Goal: Information Seeking & Learning: Learn about a topic

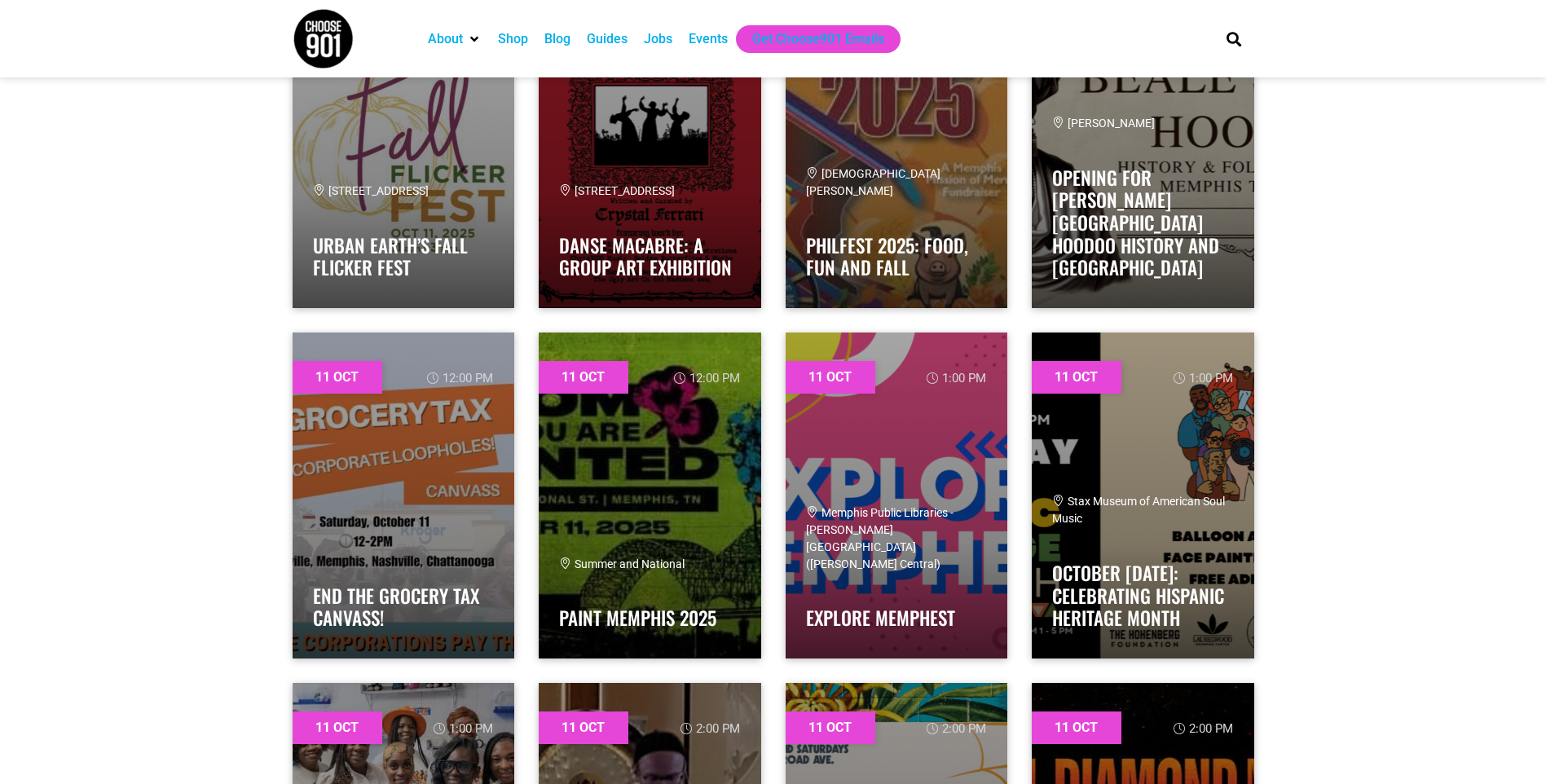
scroll to position [7337, 0]
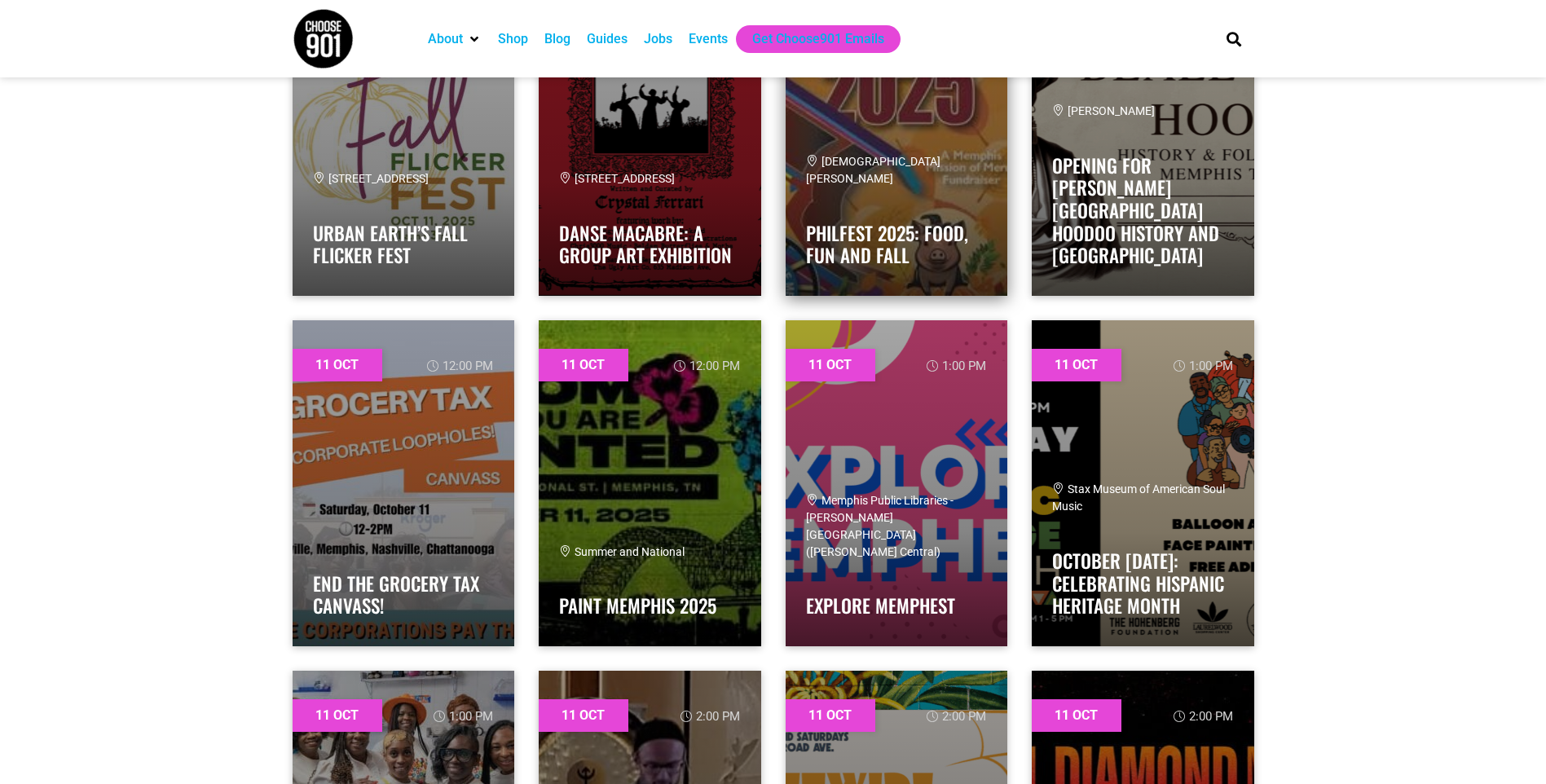
click at [910, 175] on span "[DEMOGRAPHIC_DATA][PERSON_NAME]" at bounding box center [874, 169] width 135 height 30
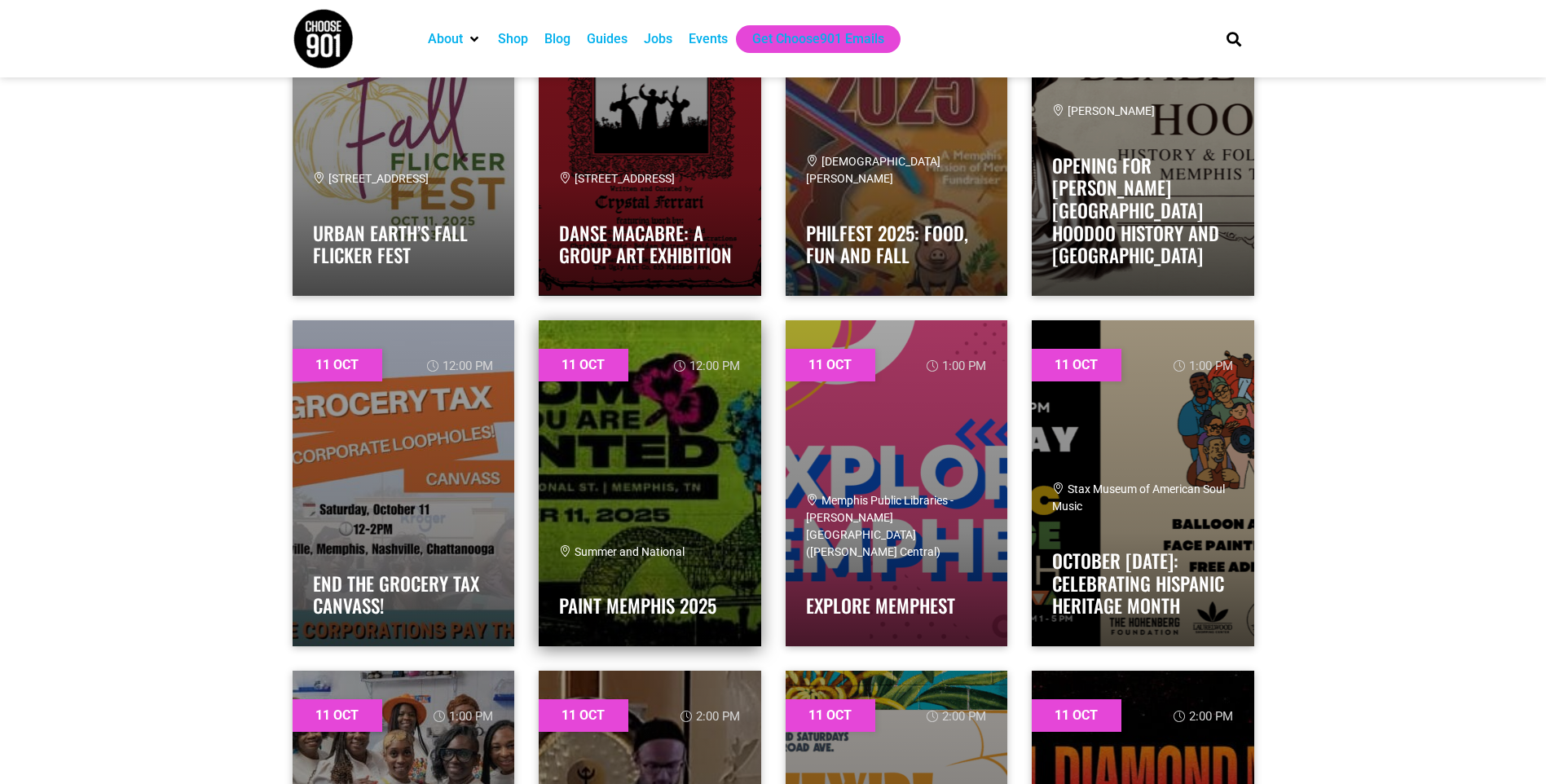
click at [593, 528] on link at bounding box center [650, 483] width 222 height 326
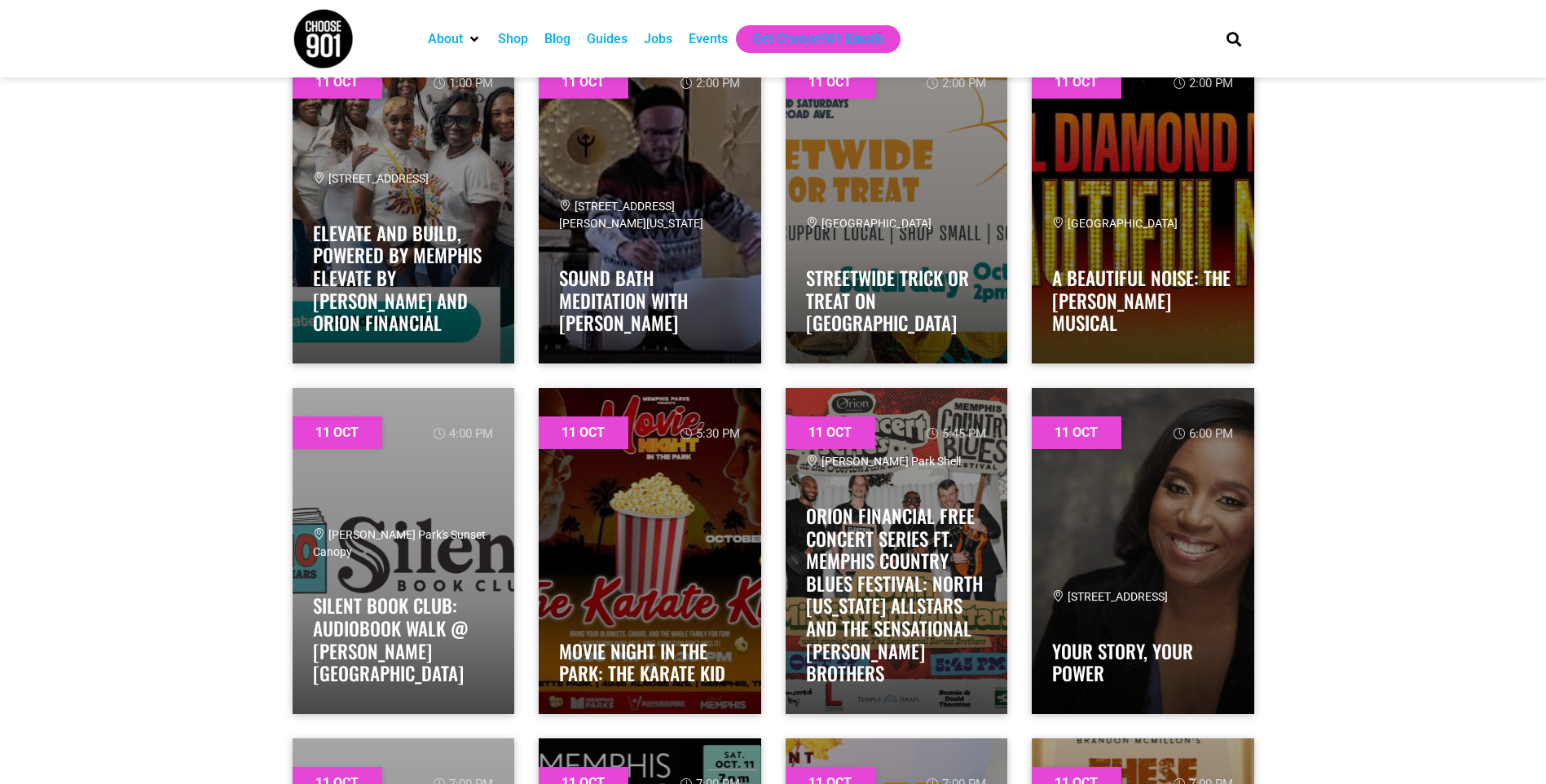
scroll to position [7988, 0]
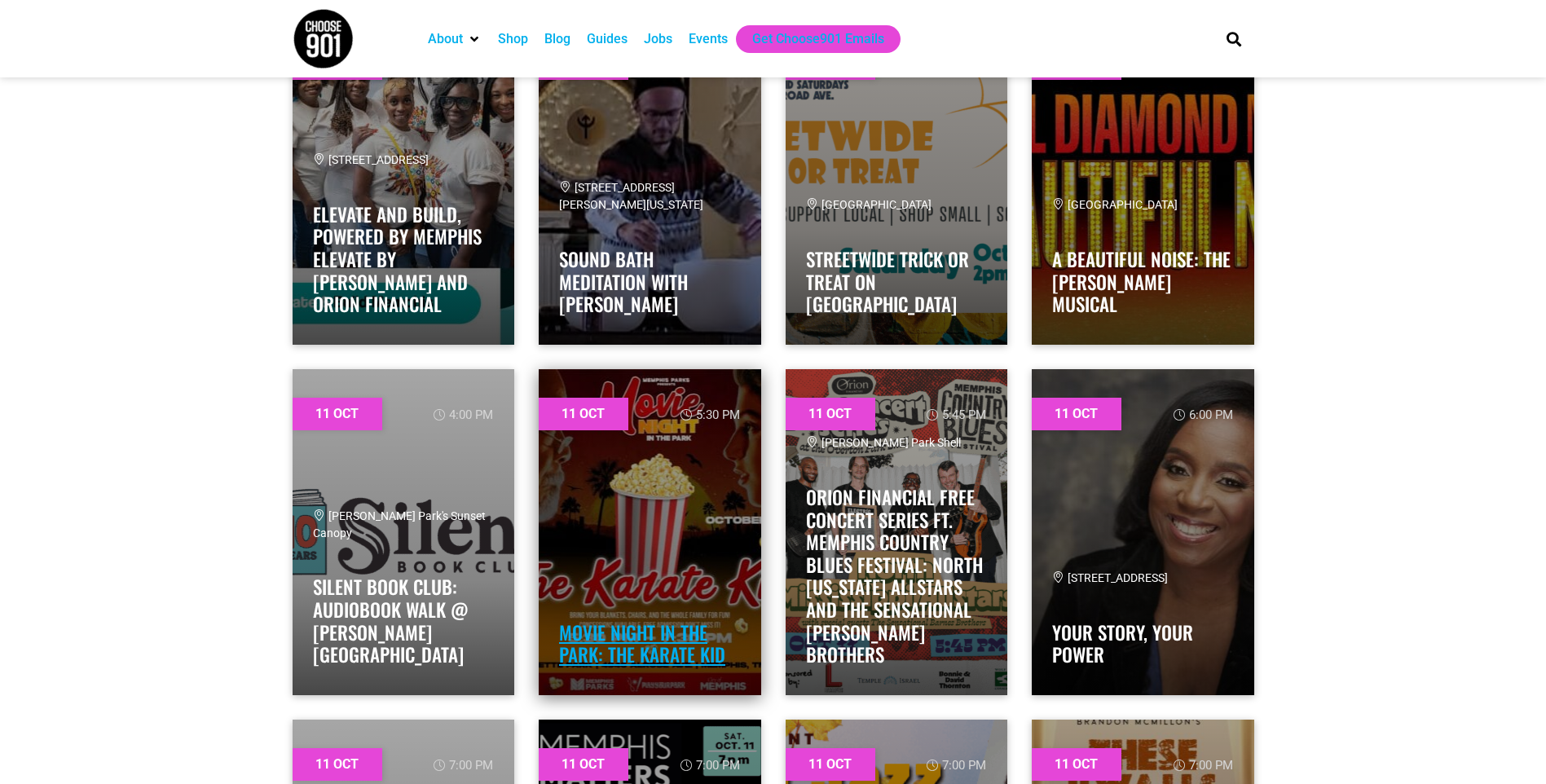
click at [591, 636] on link "Movie Night in the Park: The Karate Kid" at bounding box center [642, 644] width 167 height 51
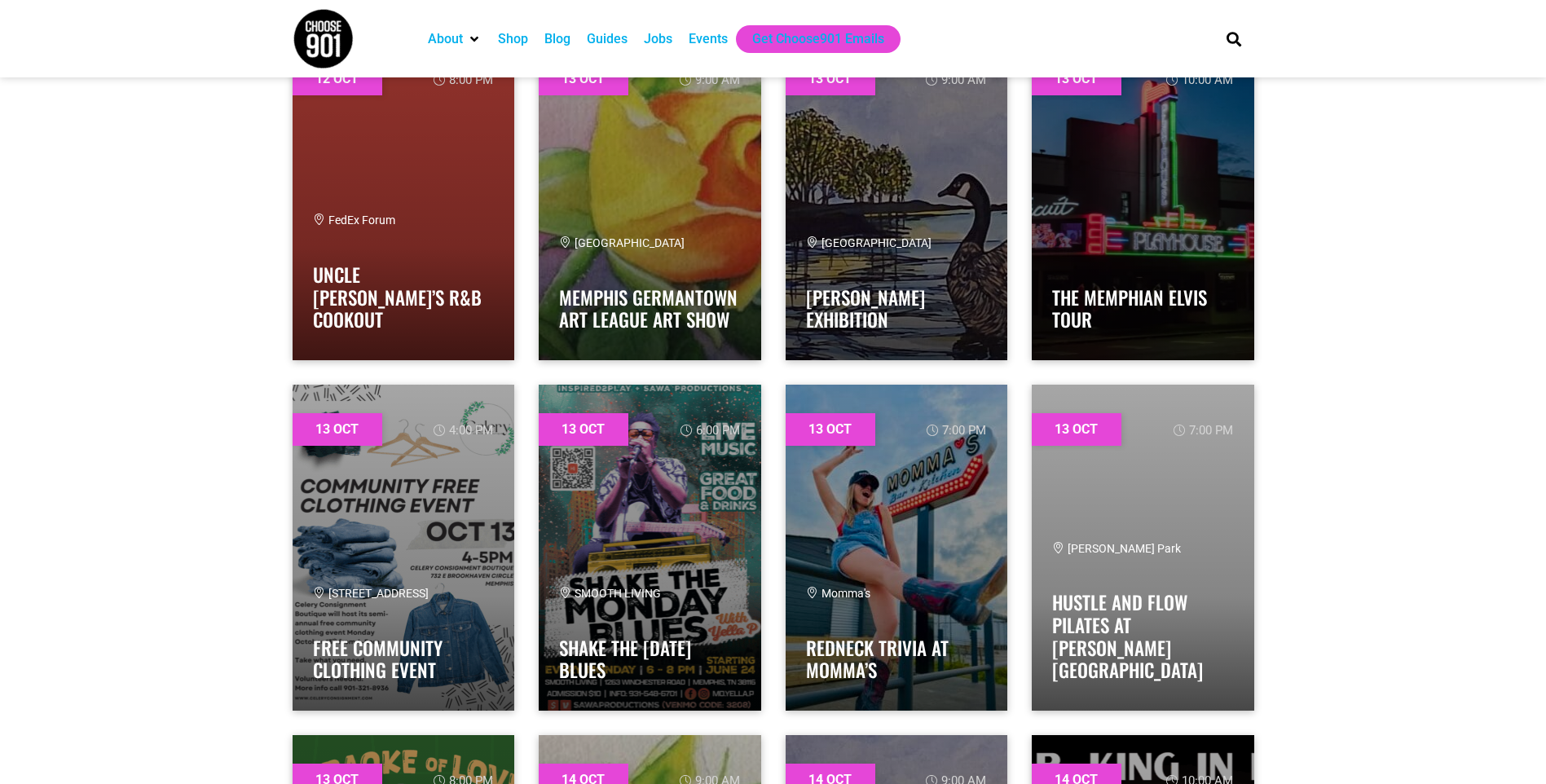
scroll to position [11165, 0]
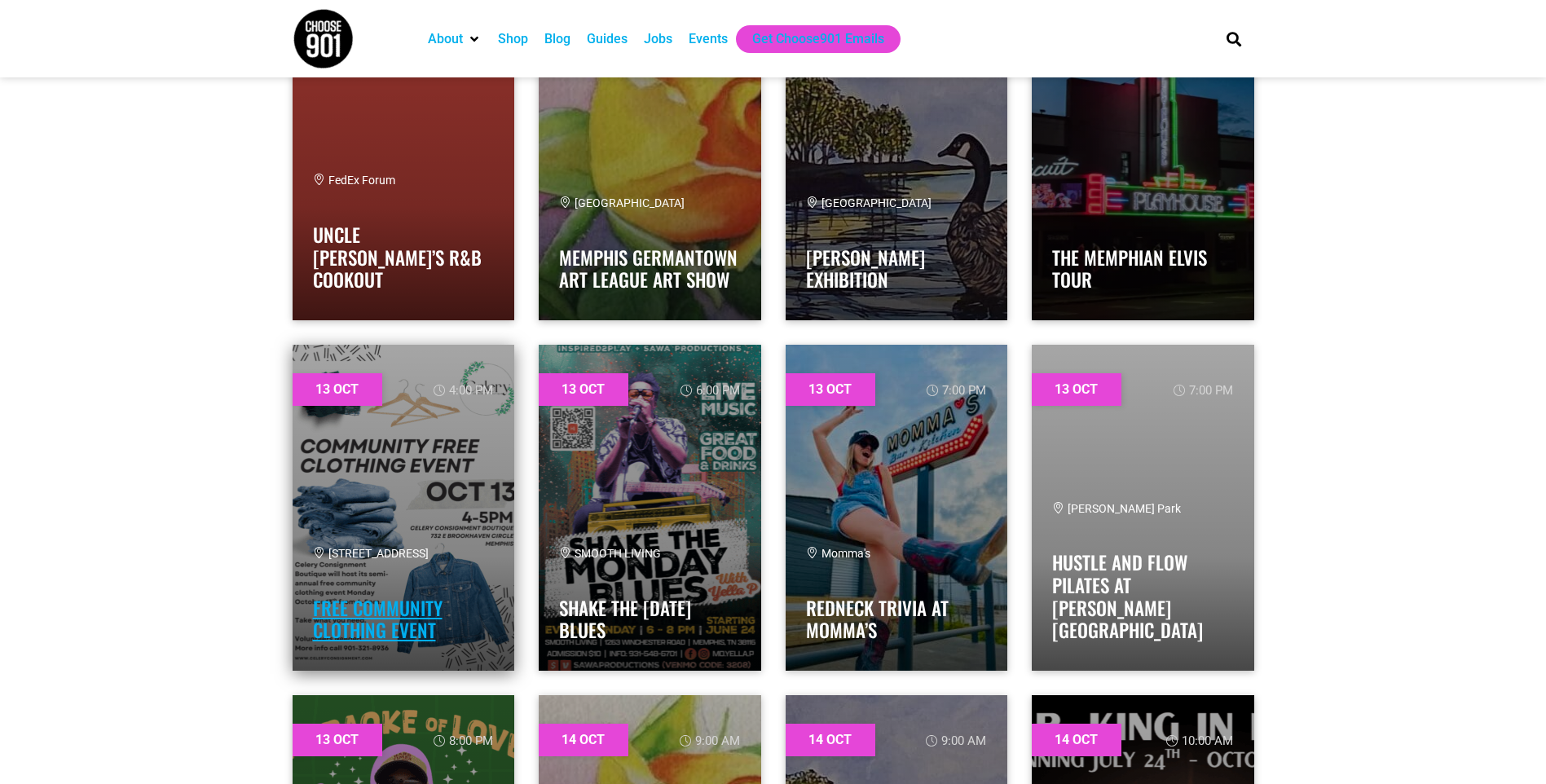
click at [387, 633] on link "Free Community Clothing Event" at bounding box center [378, 619] width 129 height 51
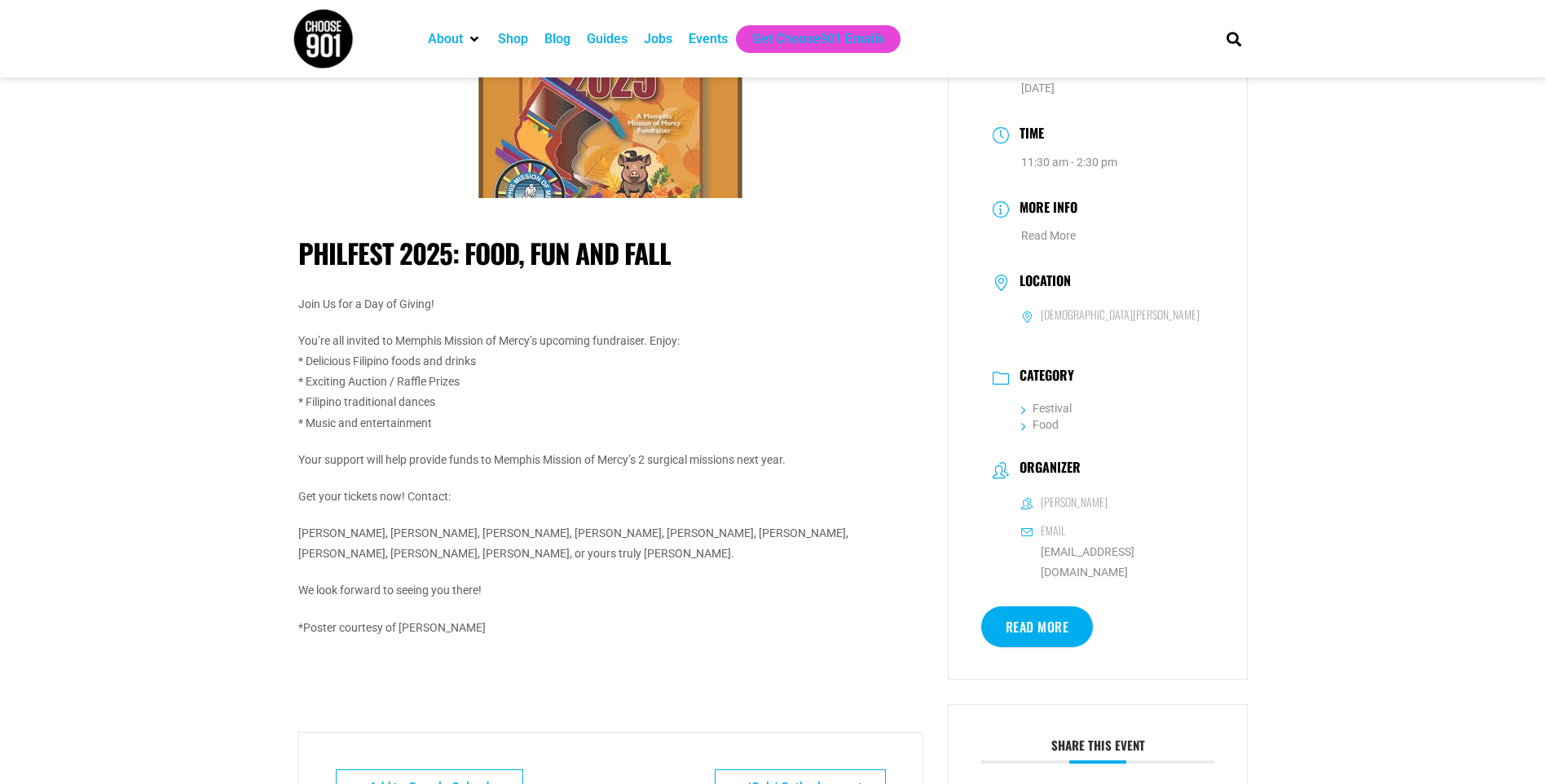
scroll to position [82, 0]
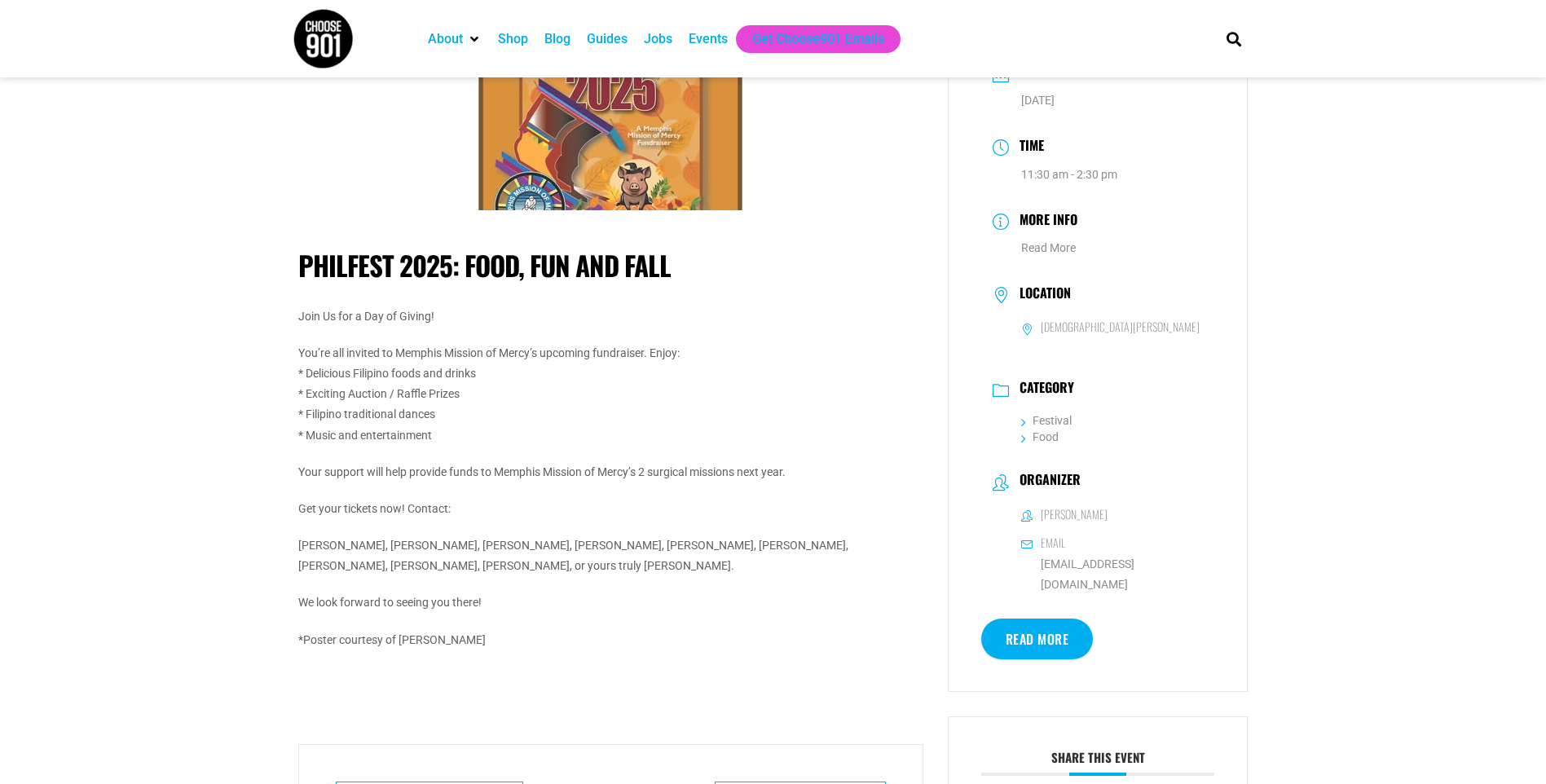
click at [1024, 330] on icon at bounding box center [1026, 327] width 12 height 12
click at [1028, 297] on h3 "Location" at bounding box center [1040, 294] width 59 height 19
click at [612, 158] on img at bounding box center [610, 115] width 285 height 190
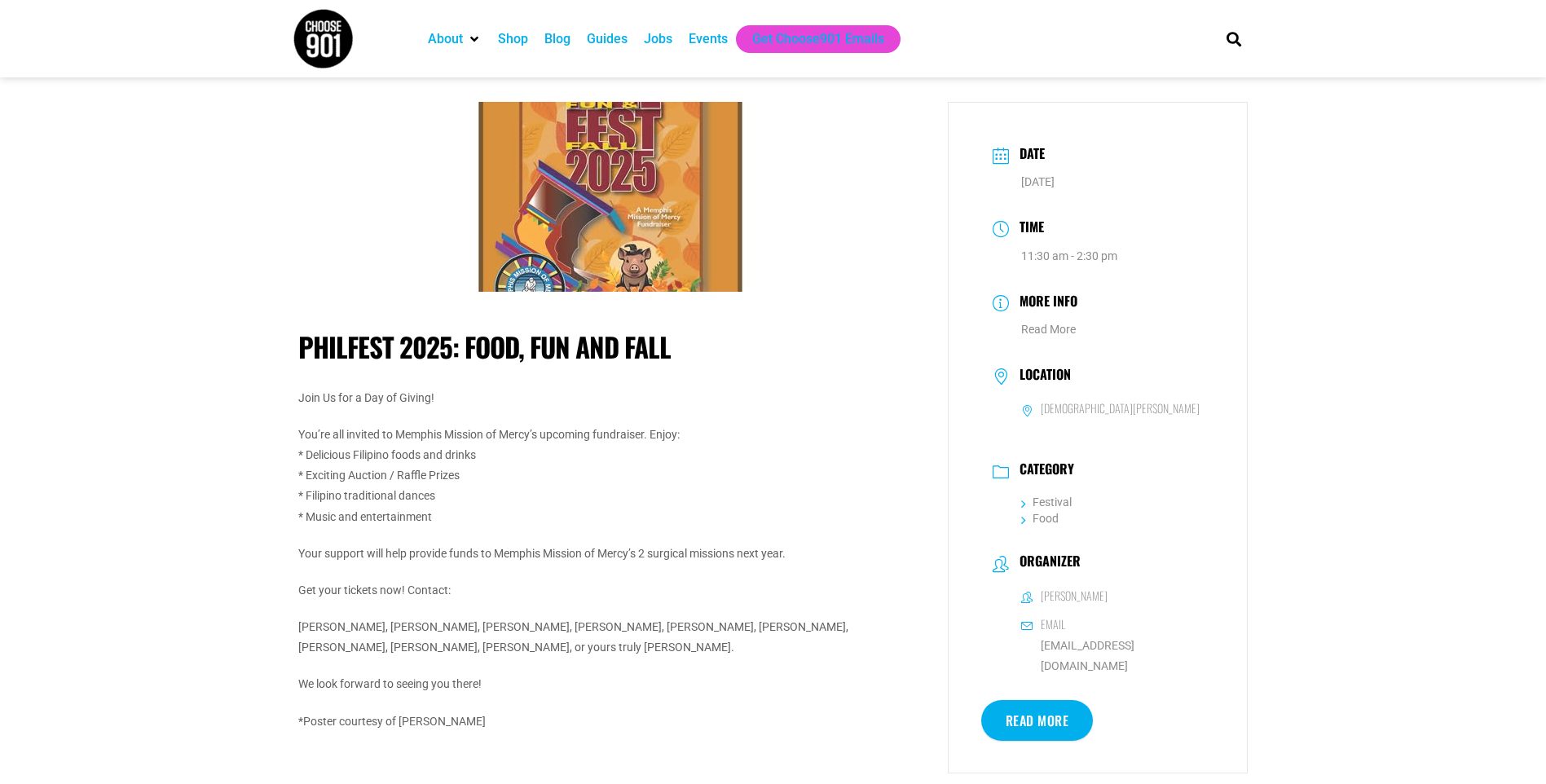
click at [995, 718] on link "Read More" at bounding box center [1037, 719] width 113 height 41
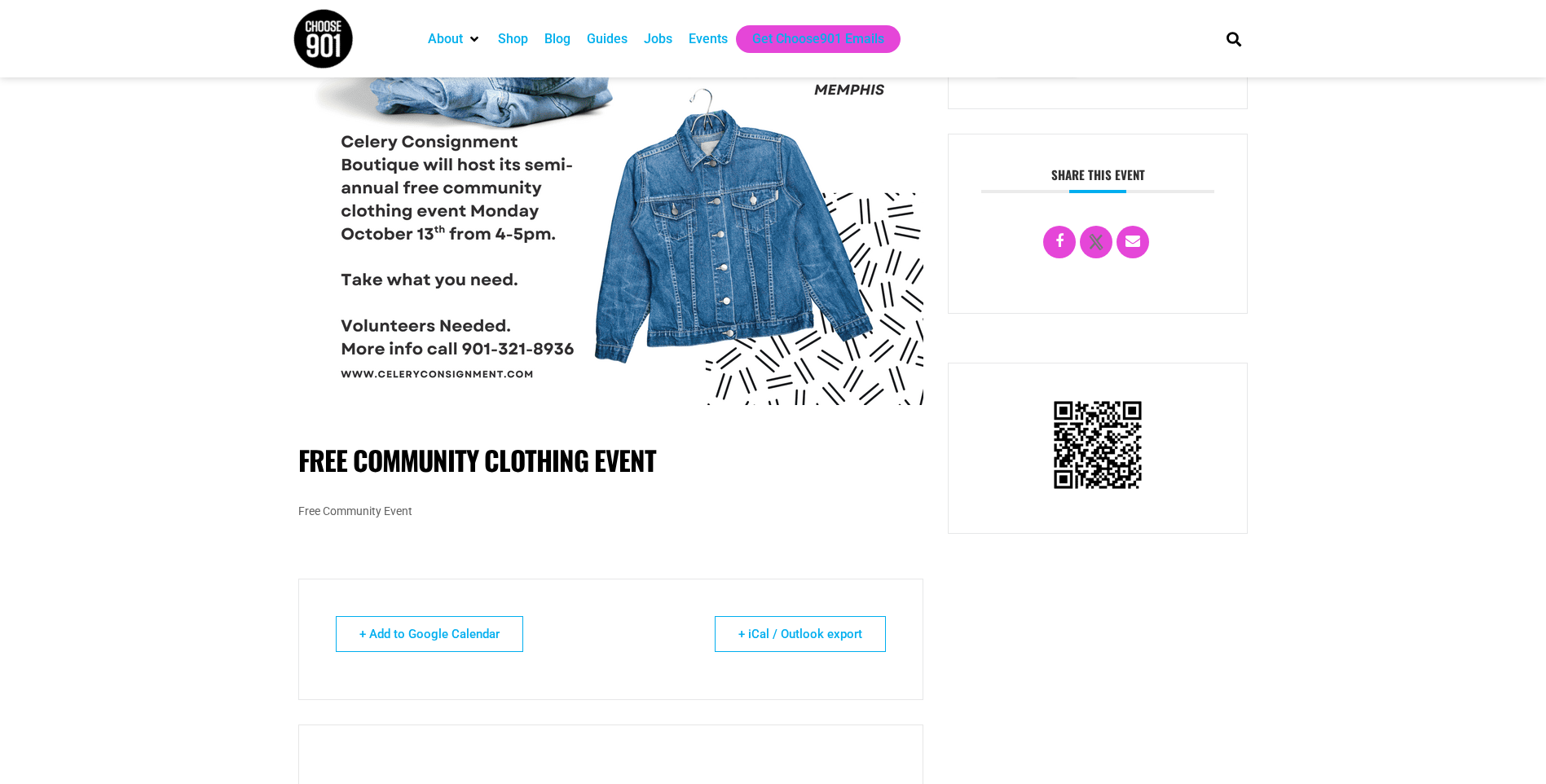
scroll to position [570, 0]
